Goal: Find specific page/section: Find specific page/section

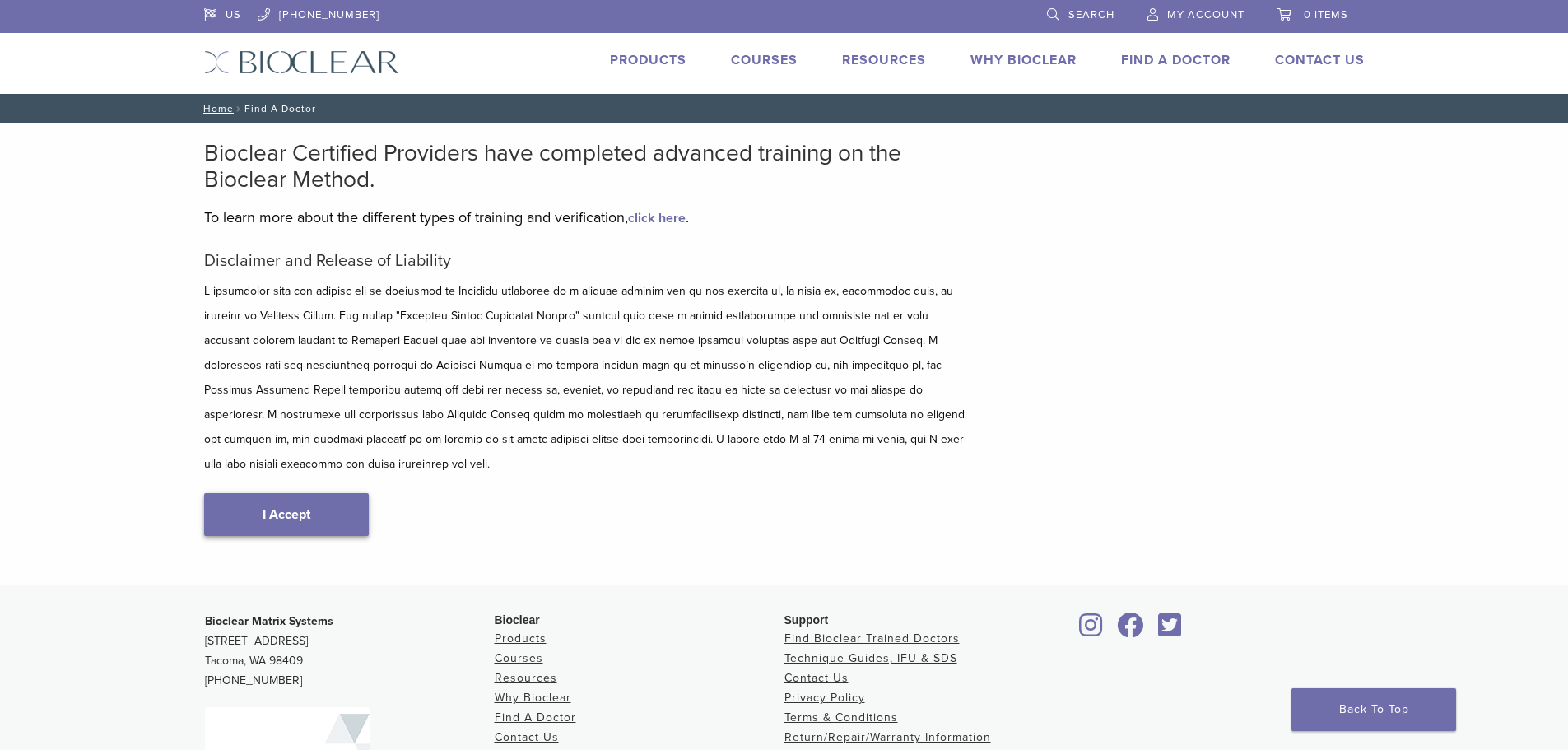
click at [323, 494] on link "I Accept" at bounding box center [286, 514] width 165 height 43
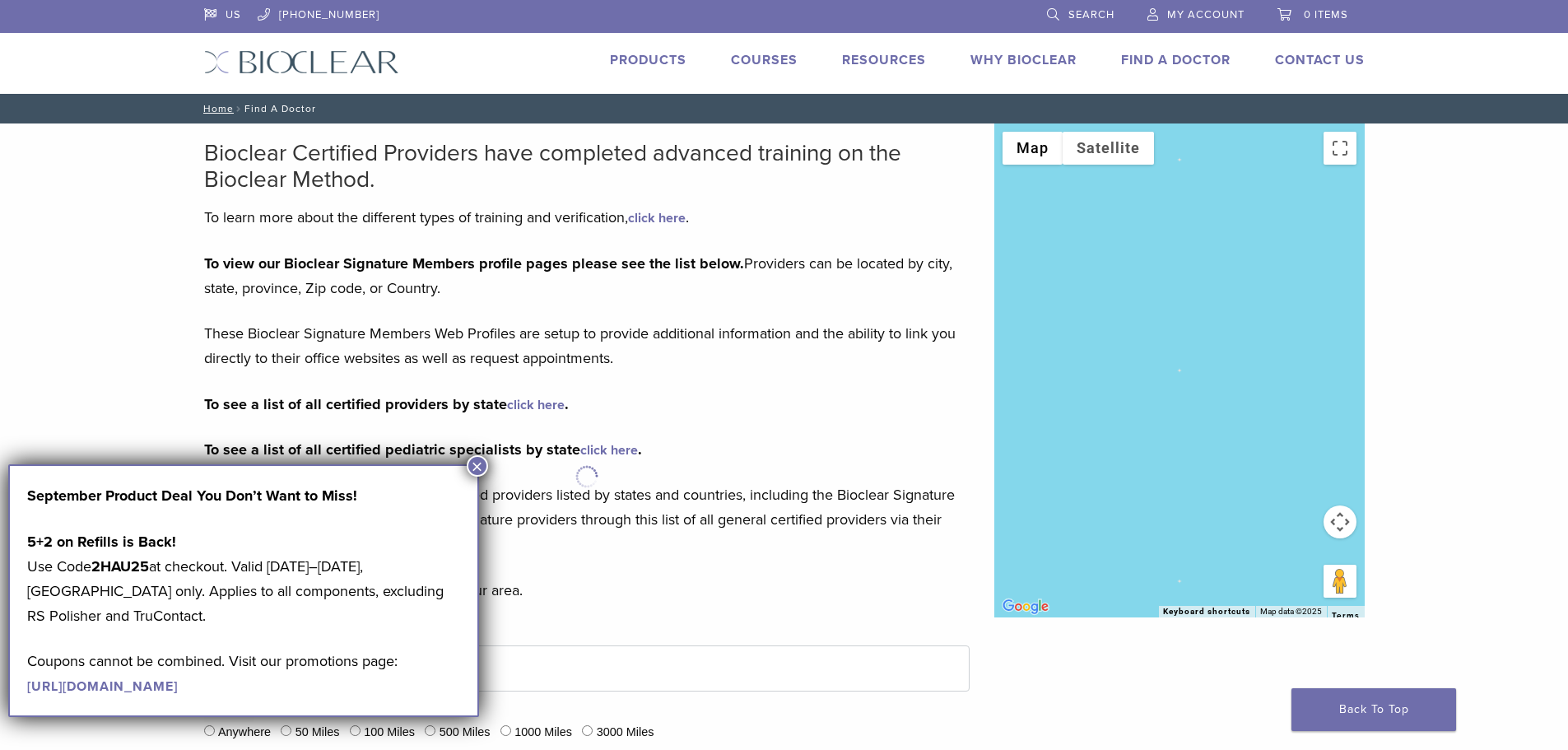
click at [950, 423] on div "To view our Bioclear Signature Members profile pages please see the list below.…" at bounding box center [586, 403] width 766 height 306
click at [473, 472] on button "×" at bounding box center [477, 466] width 21 height 21
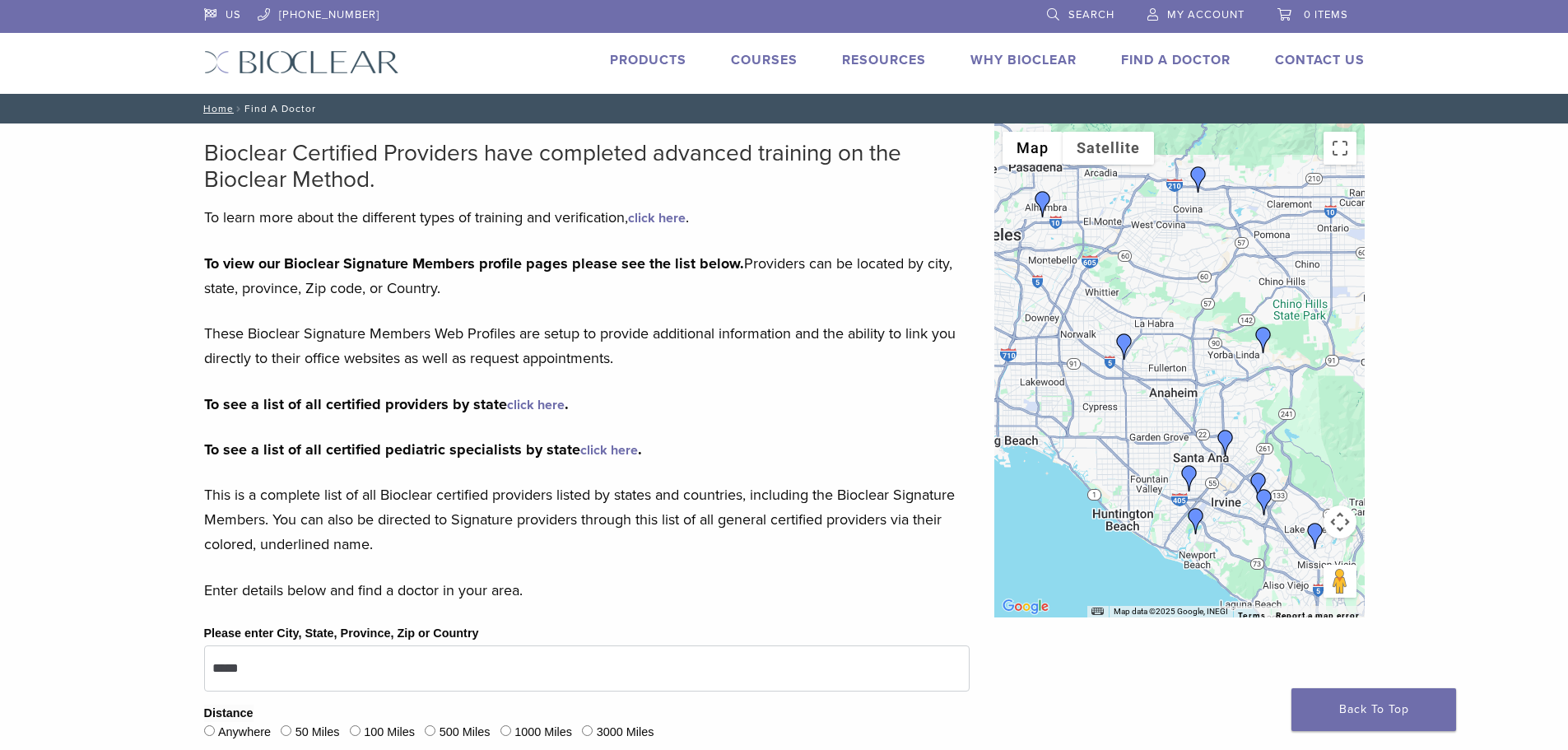
scroll to position [329, 0]
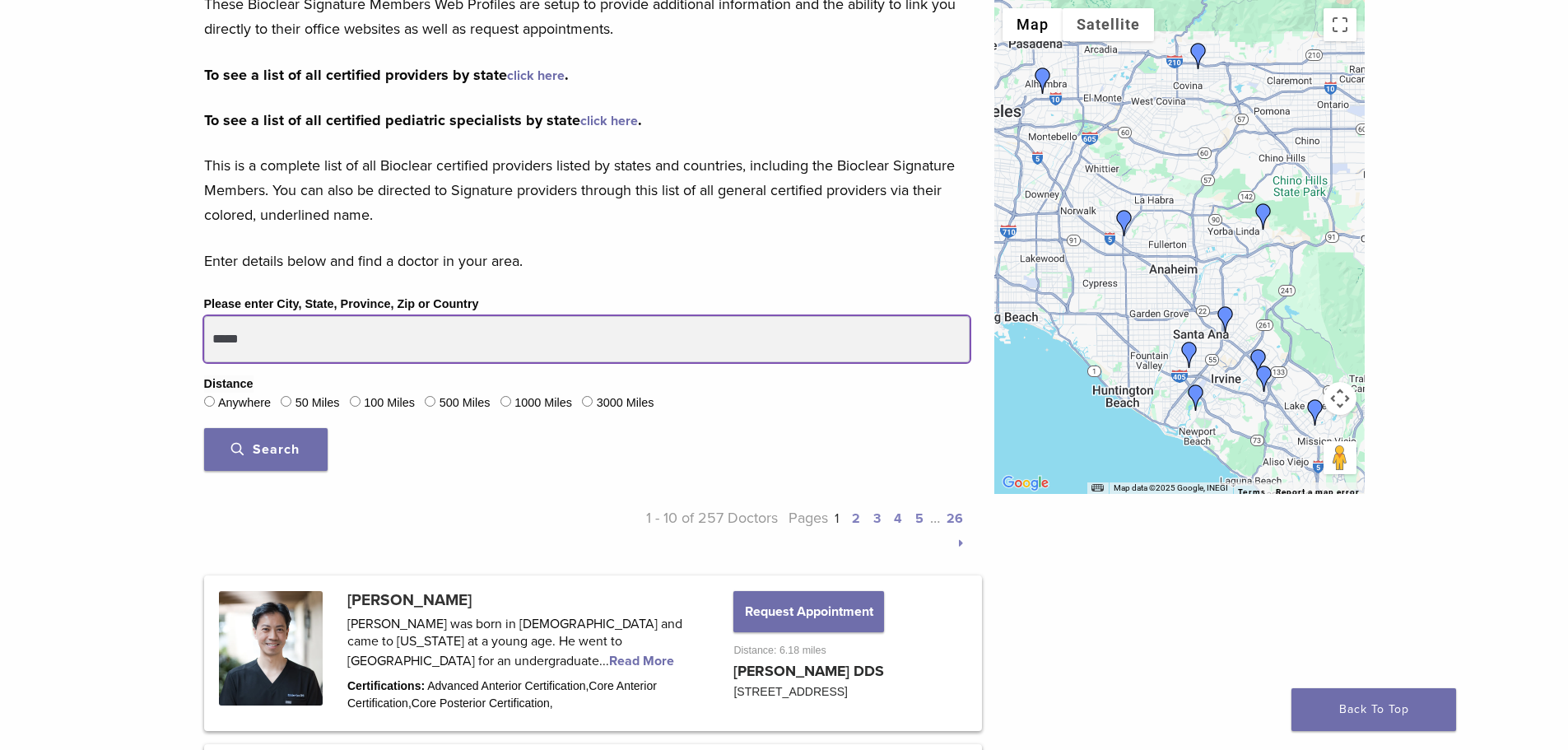
drag, startPoint x: 250, startPoint y: 318, endPoint x: 229, endPoint y: 322, distance: 21.4
click at [229, 322] on input "*****" at bounding box center [586, 339] width 766 height 46
click at [274, 341] on input "*****" at bounding box center [586, 339] width 766 height 46
drag, startPoint x: 226, startPoint y: 341, endPoint x: 25, endPoint y: 291, distance: 207.1
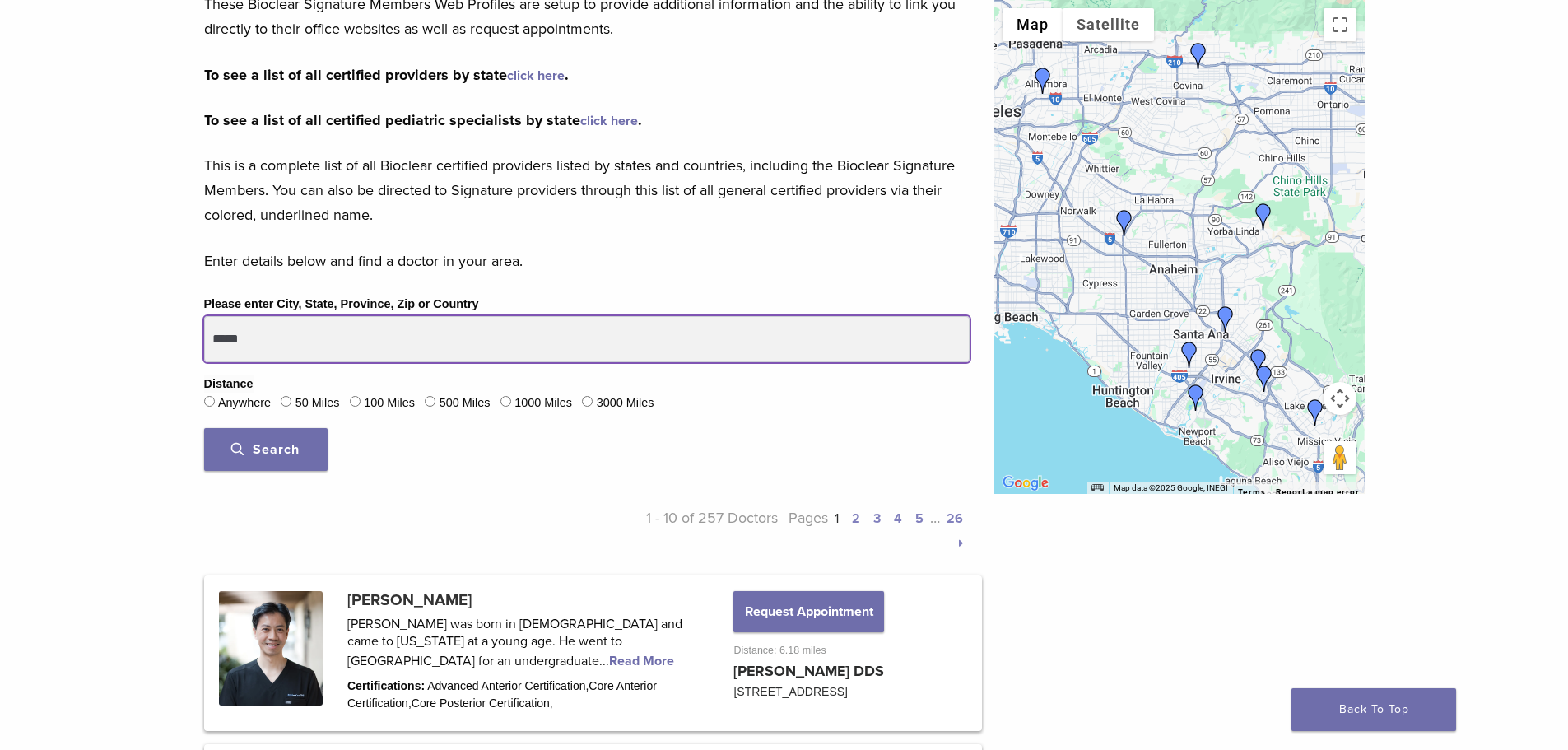
type input "*"
type input "*****"
click at [204, 428] on button "Search" at bounding box center [265, 449] width 124 height 43
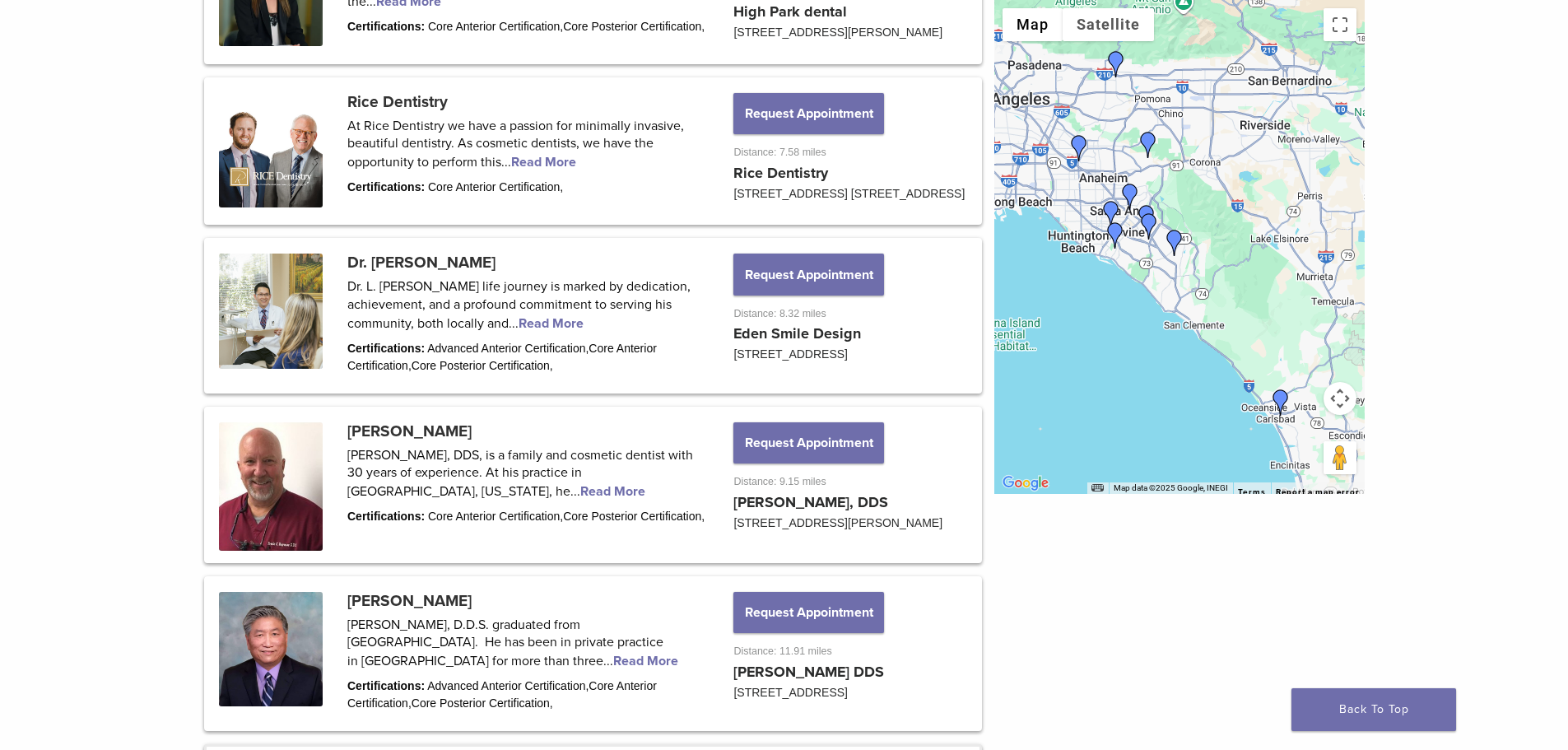
scroll to position [824, 0]
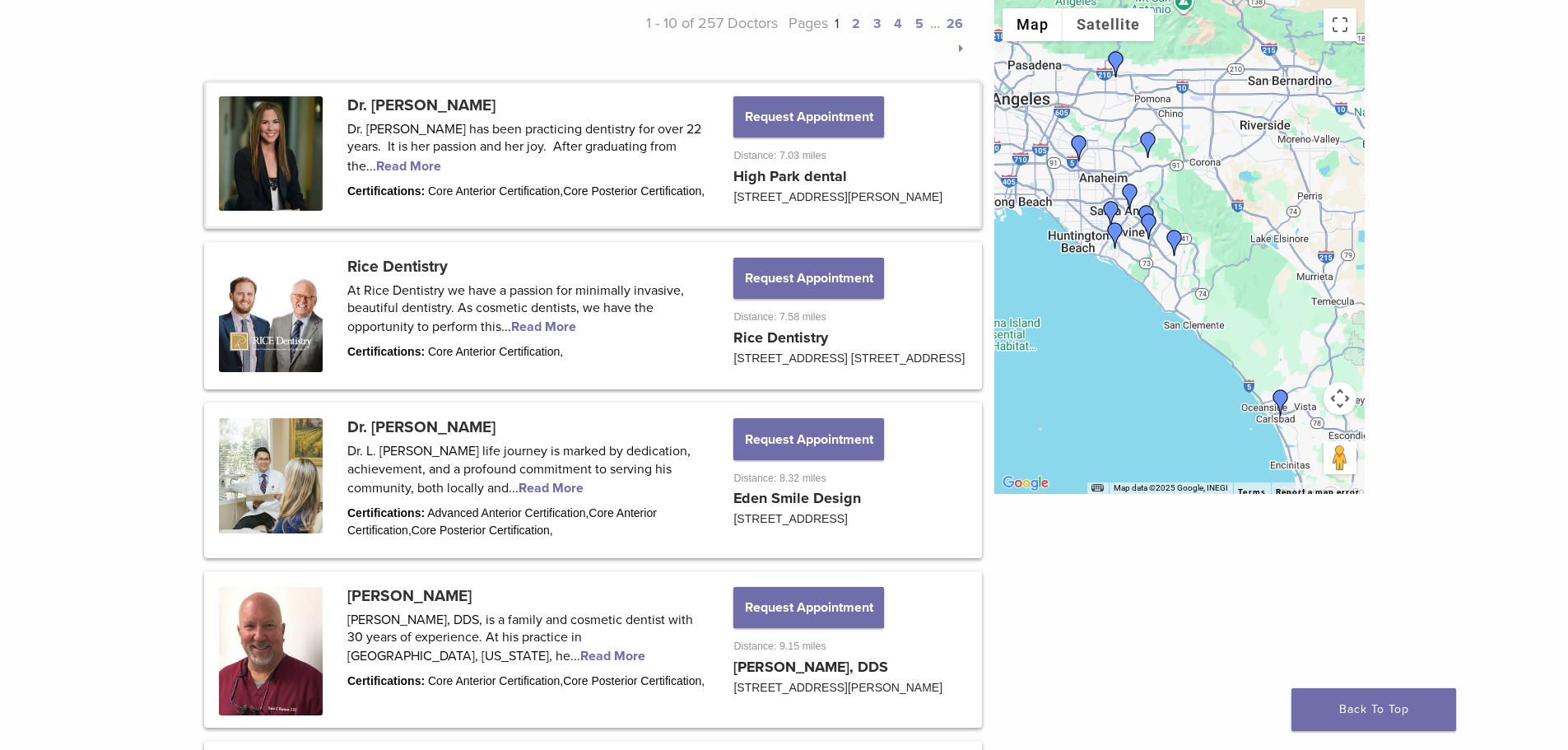
click at [435, 165] on link at bounding box center [593, 155] width 773 height 144
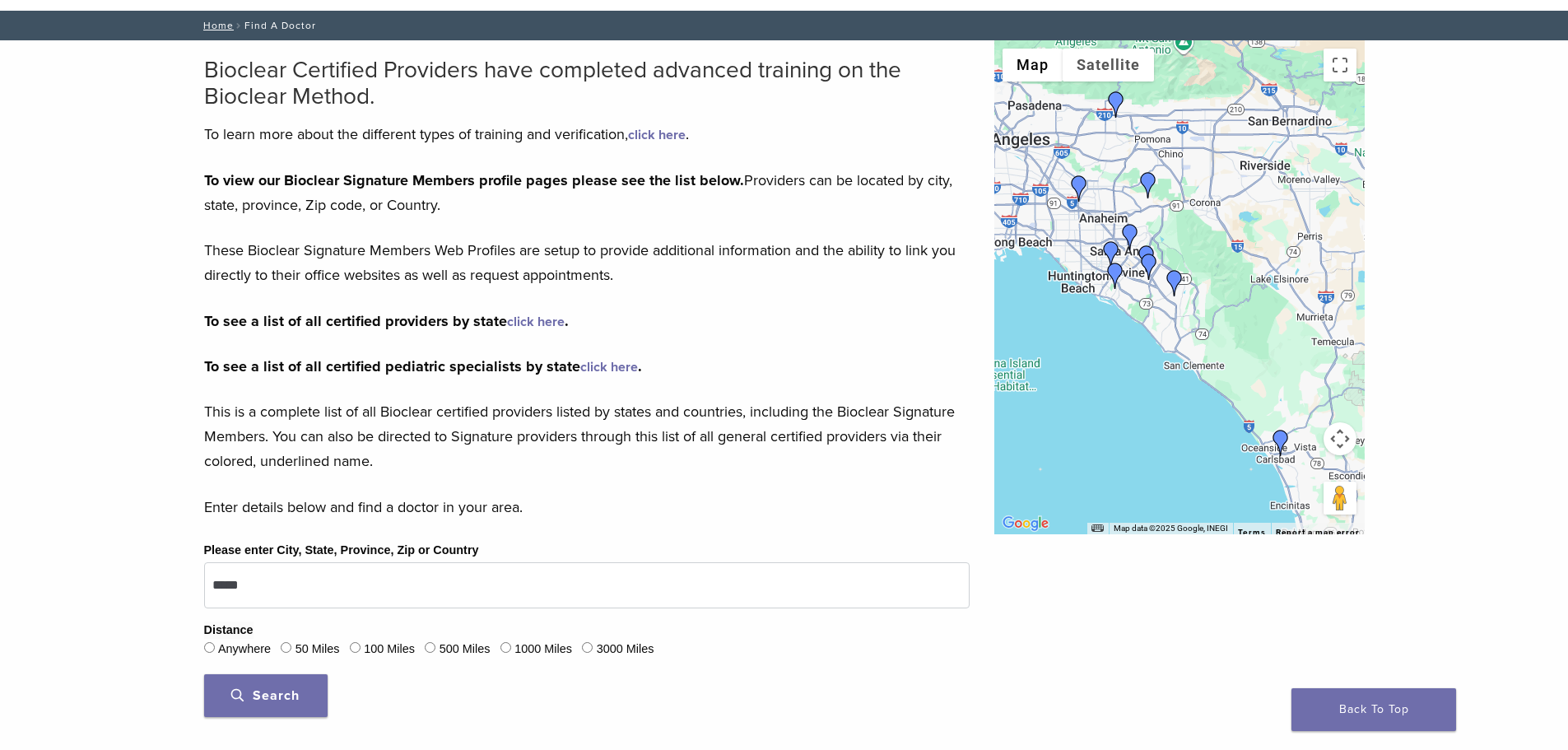
scroll to position [0, 0]
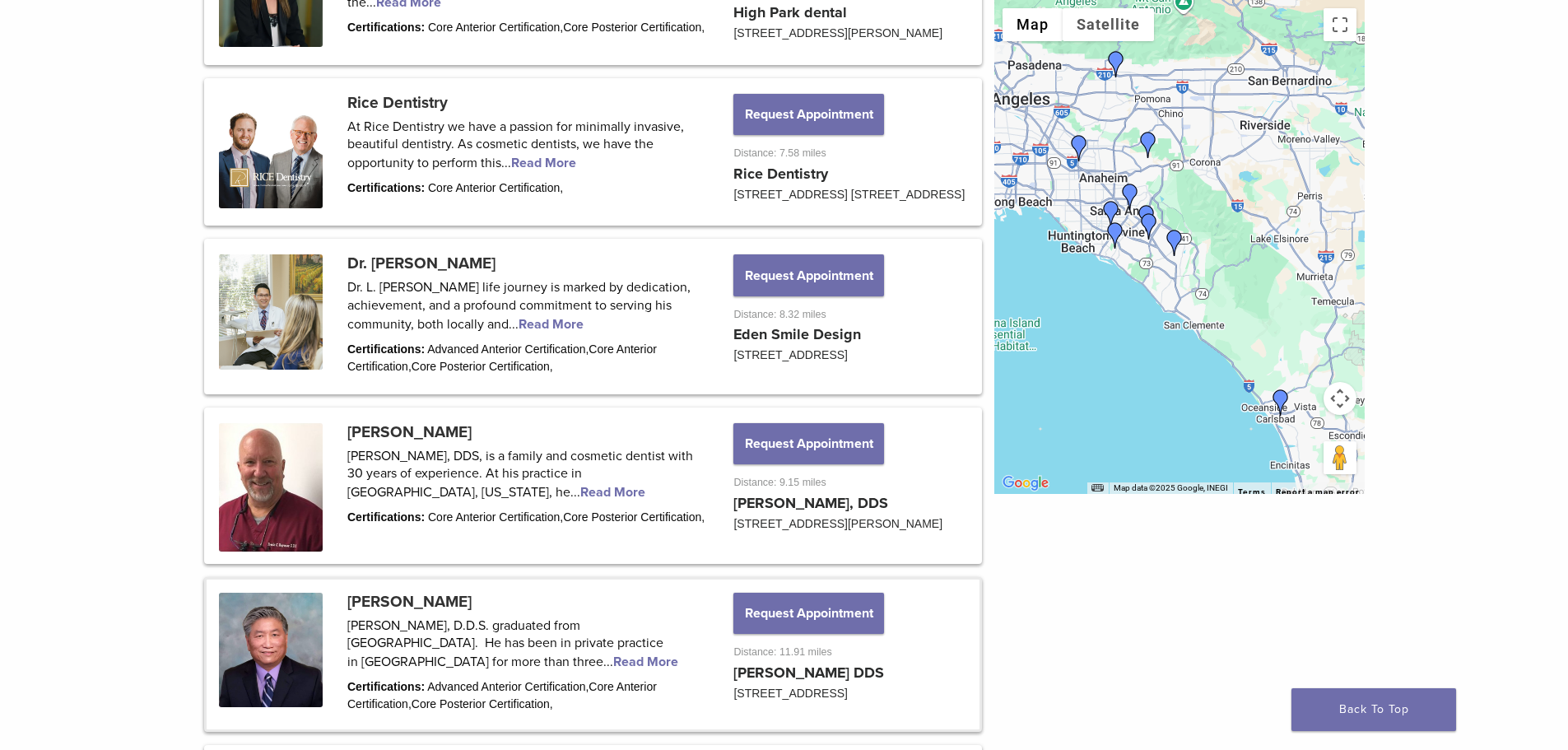
scroll to position [659, 0]
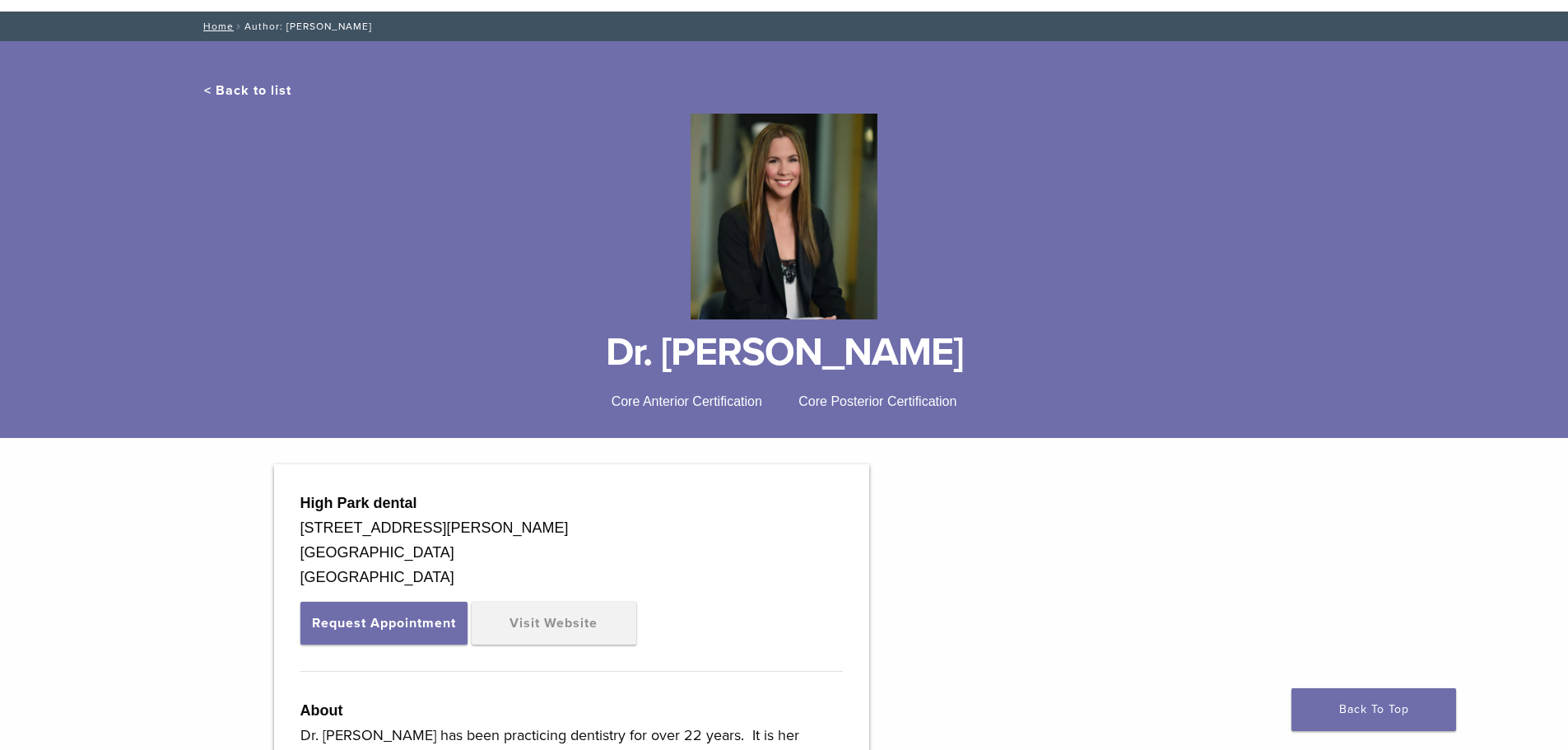
scroll to position [576, 0]
